Goal: Navigation & Orientation: Find specific page/section

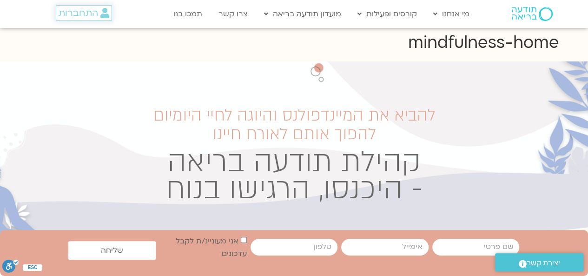
click at [81, 8] on span "התחברות" at bounding box center [79, 13] width 40 height 10
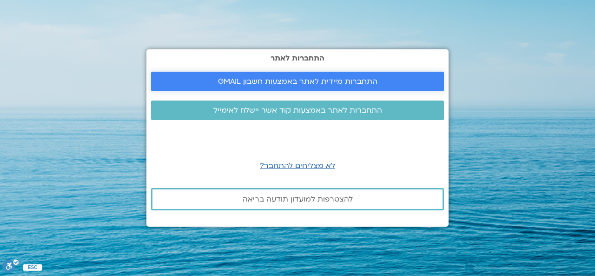
click at [313, 80] on span "התחברות מיידית לאתר באמצעות חשבון GMAIL" at bounding box center [297, 81] width 159 height 8
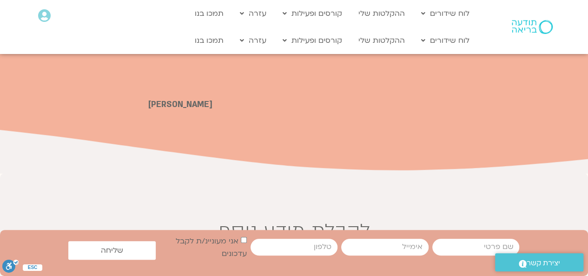
scroll to position [2092, 0]
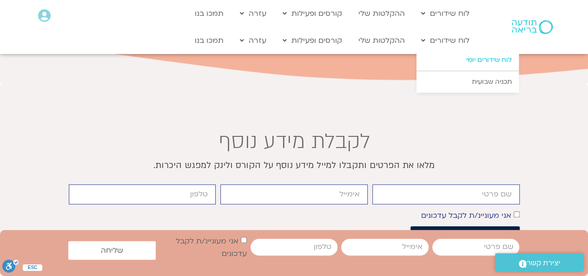
click at [483, 59] on link "לוח שידורים יומי" at bounding box center [468, 59] width 102 height 21
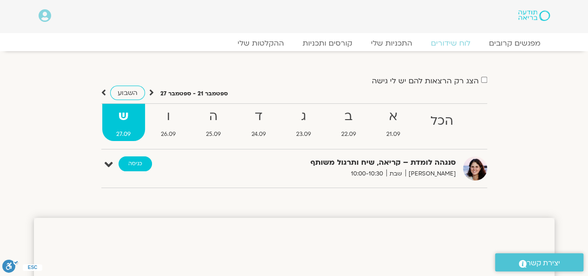
click at [137, 162] on link "כניסה" at bounding box center [135, 163] width 33 height 15
click at [452, 40] on link "לוח שידורים" at bounding box center [451, 43] width 70 height 11
click at [133, 159] on link "כניסה" at bounding box center [135, 163] width 33 height 15
